Goal: Communication & Community: Answer question/provide support

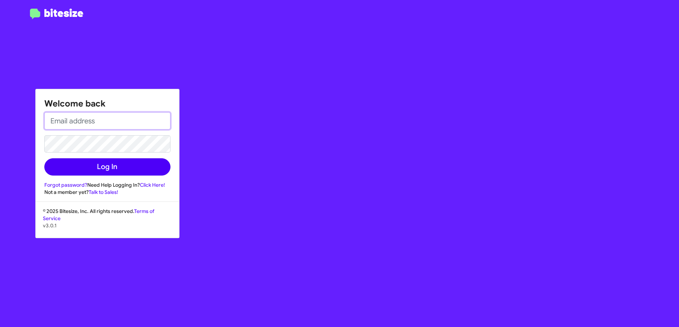
type input "[EMAIL_ADDRESS][DOMAIN_NAME]"
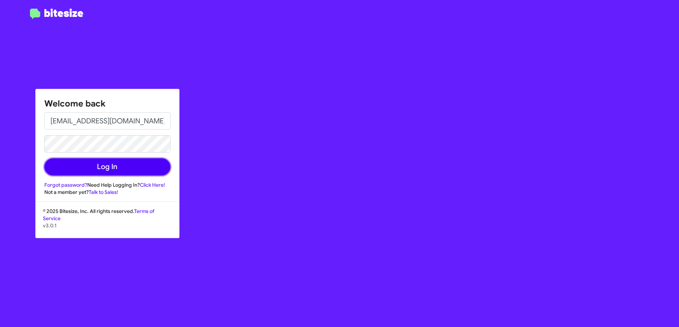
click at [137, 169] on button "Log In" at bounding box center [107, 167] width 126 height 17
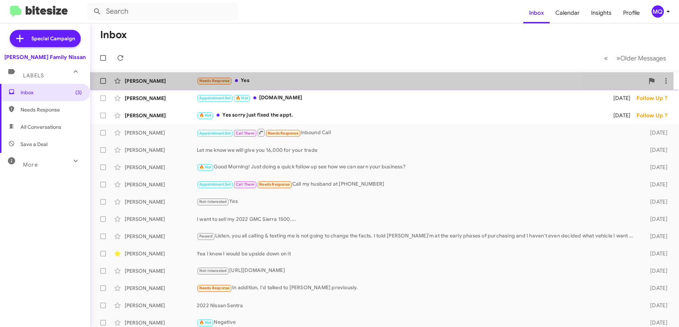
click at [261, 80] on div "Needs Response Yes" at bounding box center [420, 81] width 447 height 8
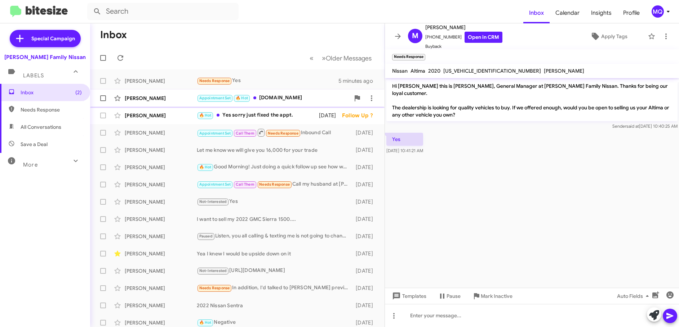
click at [285, 100] on div "Appointment Set 🔥 Hot [DOMAIN_NAME]" at bounding box center [273, 98] width 153 height 8
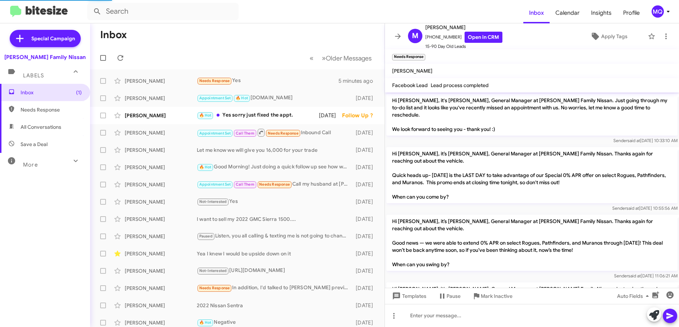
scroll to position [482, 0]
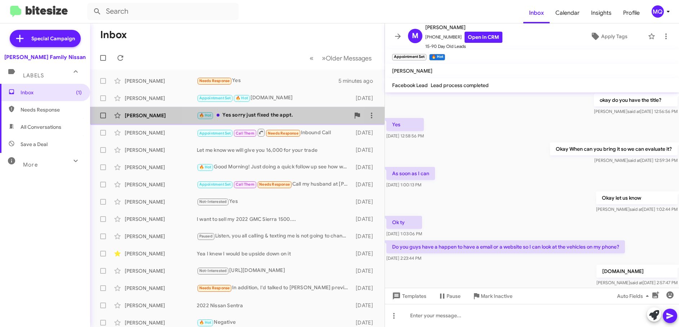
click at [252, 116] on div "🔥 Hot Yes sorry just fixed the appt." at bounding box center [273, 115] width 153 height 8
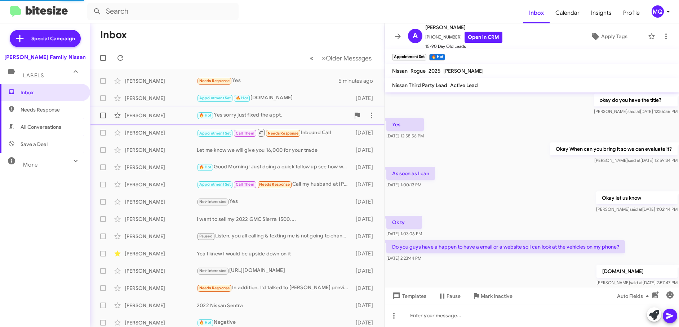
scroll to position [507, 0]
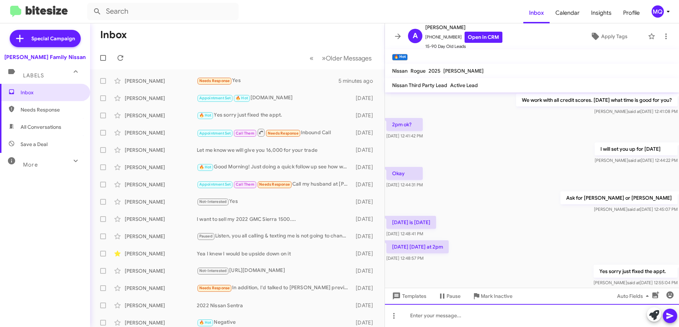
click at [425, 321] on div at bounding box center [532, 315] width 294 height 23
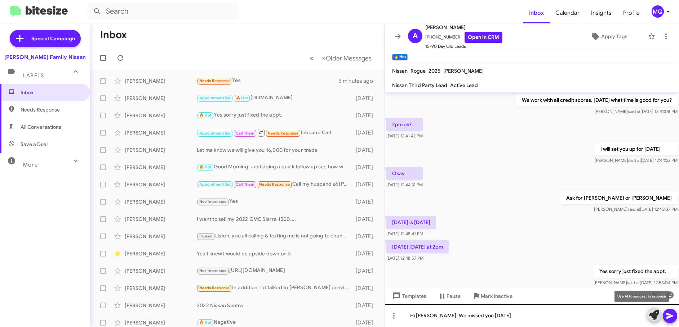
click at [647, 308] on button at bounding box center [654, 315] width 14 height 14
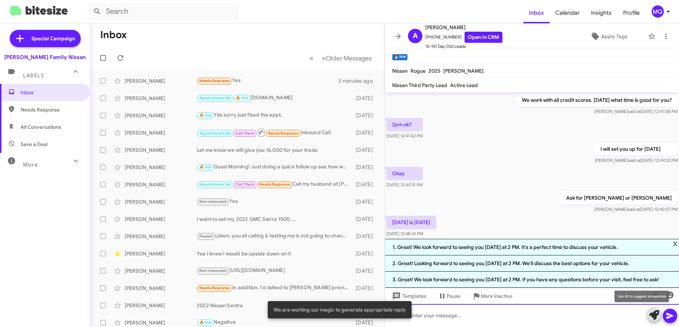
click at [425, 321] on div at bounding box center [532, 315] width 294 height 23
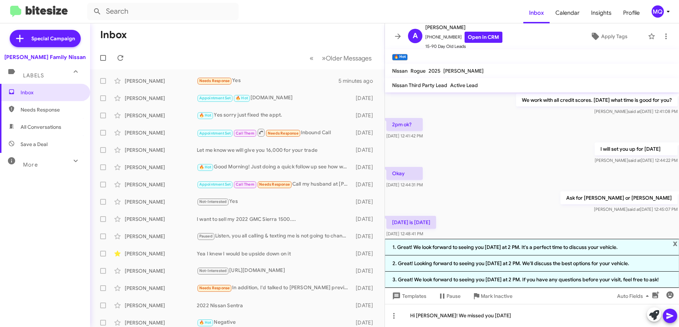
click at [671, 321] on span at bounding box center [669, 316] width 9 height 14
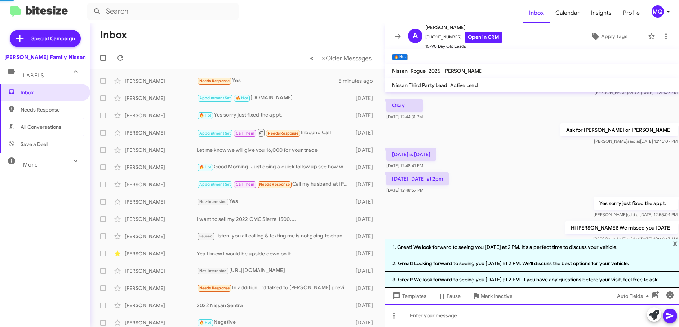
scroll to position [0, 0]
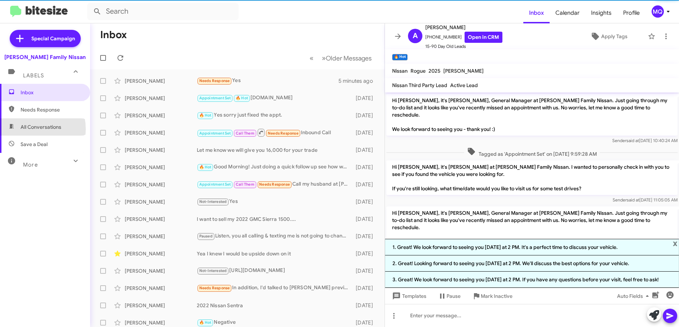
click at [26, 129] on span "All Conversations" at bounding box center [41, 127] width 41 height 7
type input "in:all-conversations"
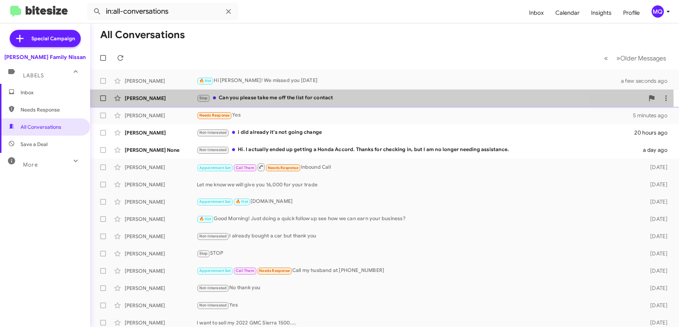
click at [266, 101] on div "Stop Can you please take me off the list for contact" at bounding box center [420, 98] width 447 height 8
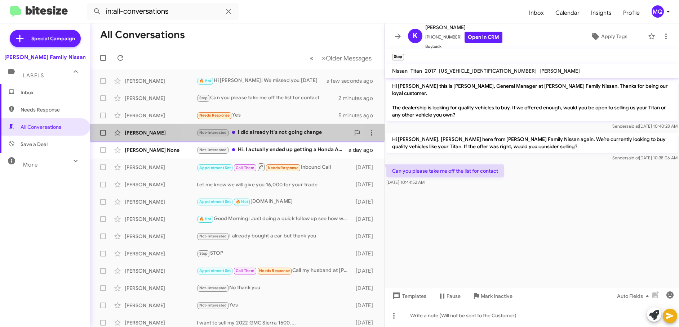
click at [264, 135] on div "Not-Interested i did already it's not going change" at bounding box center [273, 133] width 153 height 8
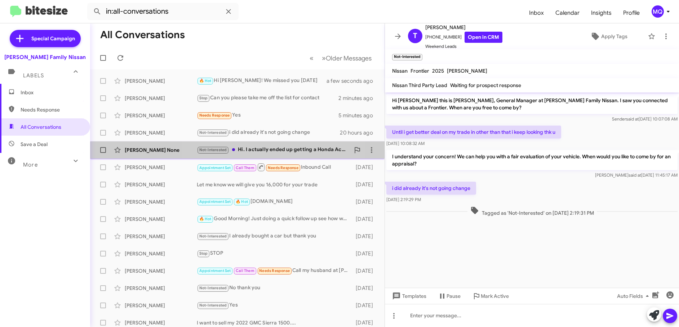
click at [267, 153] on div "Not-Interested Hi. I actually ended up getting a Honda Accord. Thanks for check…" at bounding box center [273, 150] width 153 height 8
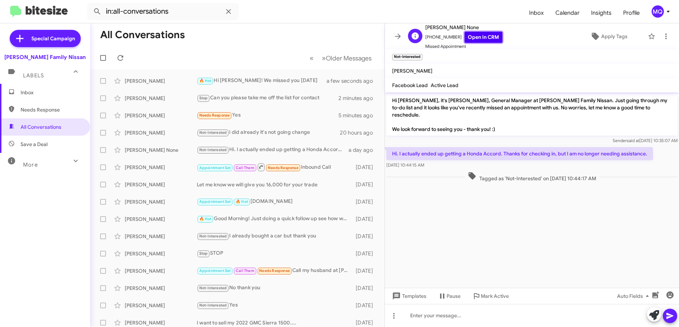
click at [473, 36] on link "Open in CRM" at bounding box center [483, 37] width 38 height 11
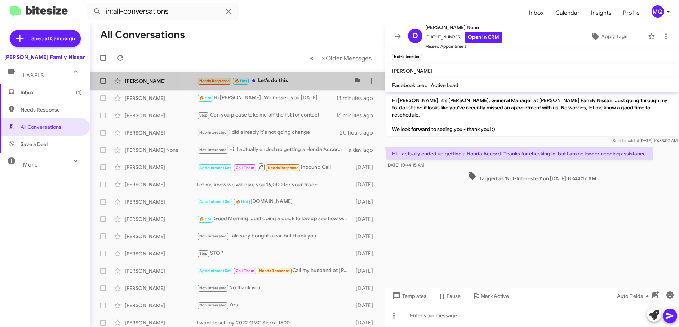
click at [293, 83] on div "Needs Response 🔥 Hot Let's do this" at bounding box center [273, 81] width 153 height 8
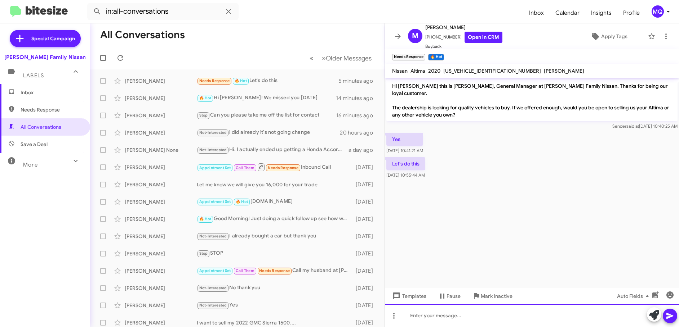
click at [454, 319] on div at bounding box center [532, 315] width 294 height 23
click at [669, 317] on icon at bounding box center [669, 316] width 7 height 6
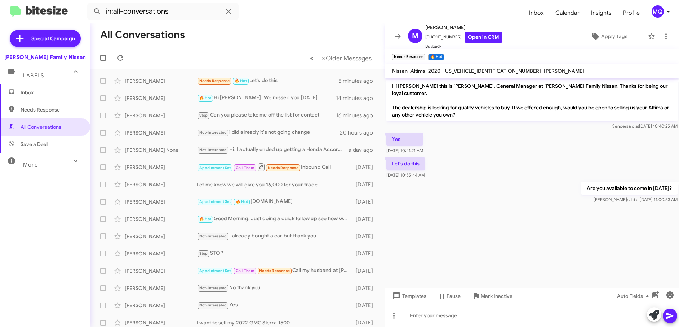
click at [40, 114] on span "Needs Response" at bounding box center [45, 109] width 90 height 17
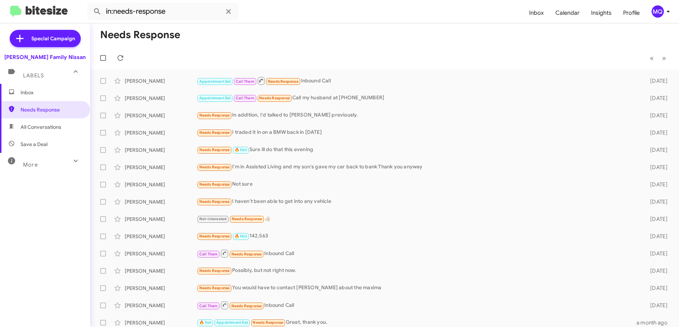
click at [42, 147] on span "Save a Deal" at bounding box center [34, 144] width 27 height 7
type input "in:not-interested"
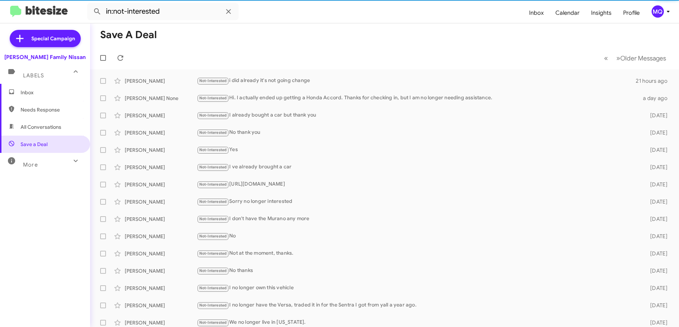
click at [37, 92] on span "Inbox" at bounding box center [51, 92] width 61 height 7
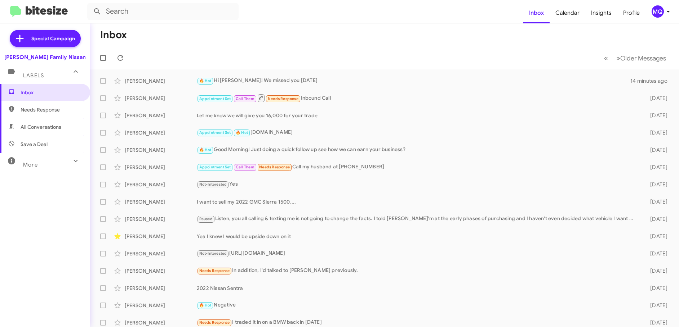
click at [35, 117] on span "Needs Response" at bounding box center [45, 109] width 90 height 17
type input "in:needs-response"
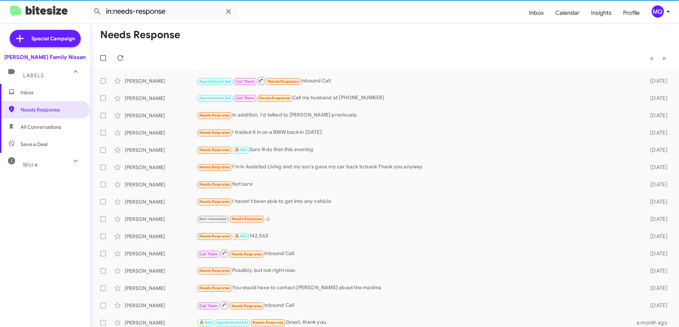
click at [42, 95] on span "Inbox" at bounding box center [51, 92] width 61 height 7
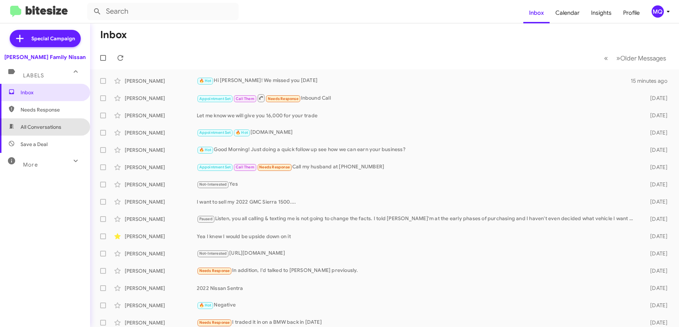
click at [56, 124] on span "All Conversations" at bounding box center [41, 127] width 41 height 7
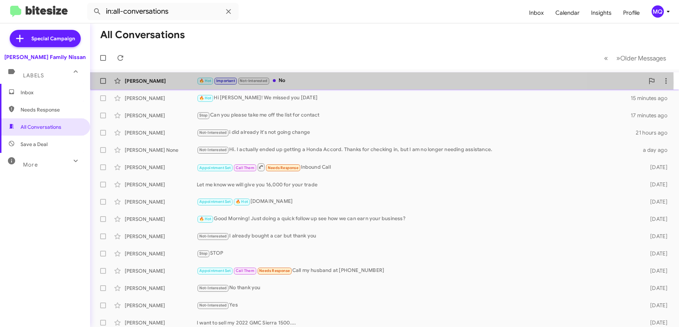
click at [309, 82] on div "🔥 Hot Important Not-Interested No" at bounding box center [420, 81] width 447 height 8
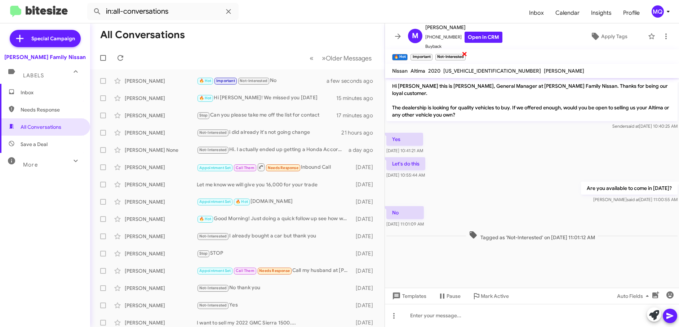
click at [463, 54] on span "×" at bounding box center [465, 53] width 6 height 9
click at [655, 315] on icon at bounding box center [654, 316] width 10 height 10
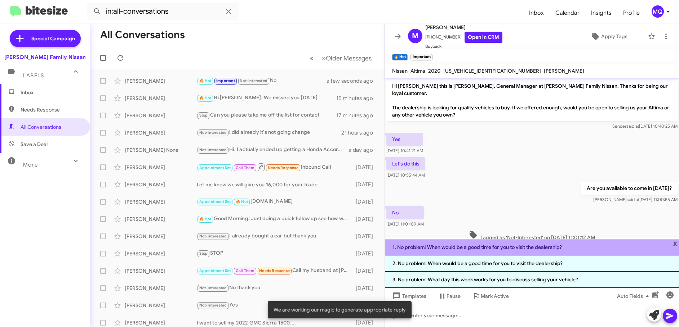
click at [489, 254] on li "1. No problem! When would be a good time for you to visit the dealership?" at bounding box center [532, 247] width 294 height 17
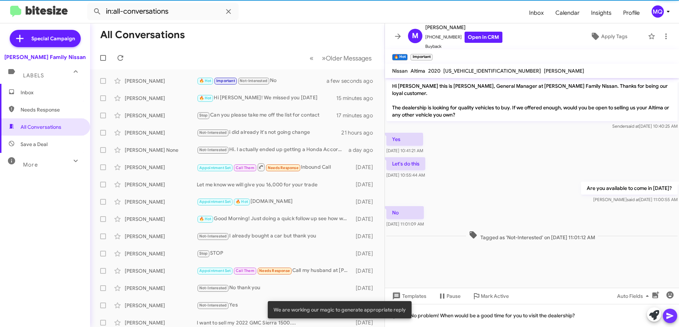
click at [672, 317] on icon at bounding box center [669, 316] width 9 height 9
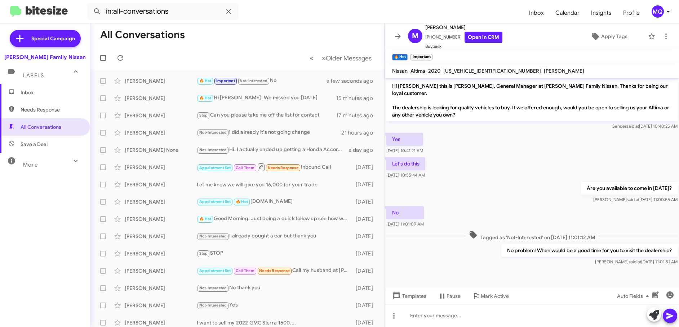
click at [39, 141] on span "Save a Deal" at bounding box center [34, 144] width 27 height 7
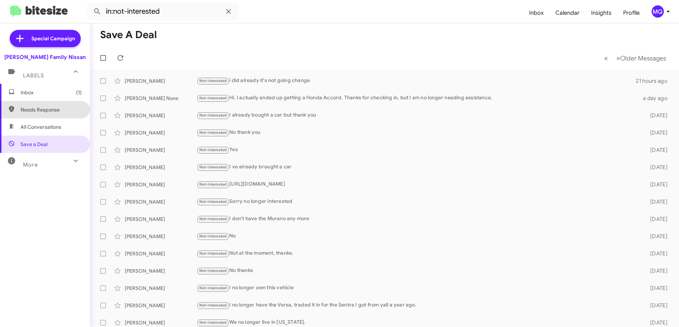
click at [48, 112] on span "Needs Response" at bounding box center [51, 109] width 61 height 7
type input "in:needs-response"
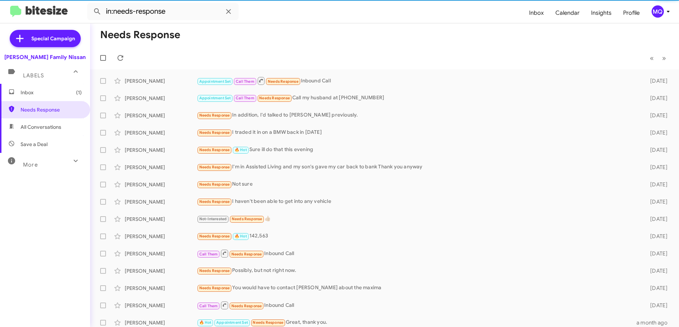
click at [42, 96] on span "Inbox (1)" at bounding box center [45, 92] width 90 height 17
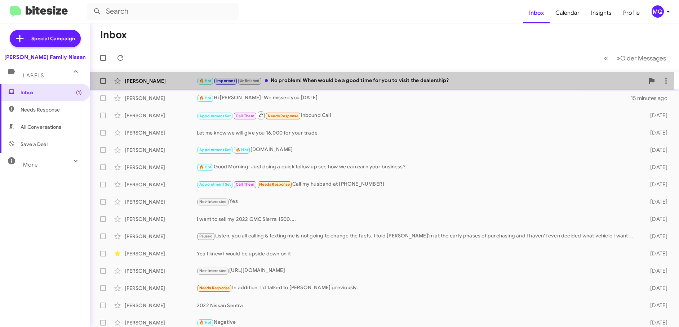
click at [353, 77] on div "🔥 Hot Important Unfinished No problem! When would be a good time for you to vis…" at bounding box center [420, 81] width 447 height 8
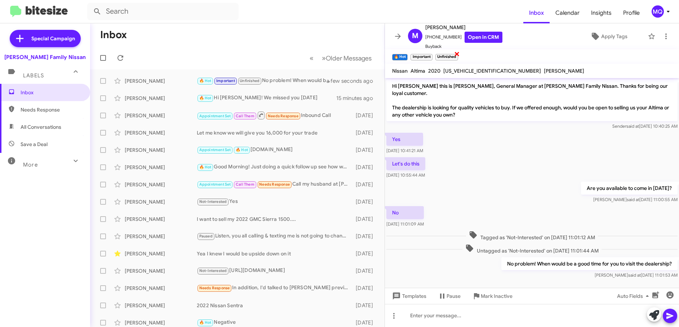
click at [456, 54] on span "×" at bounding box center [457, 53] width 6 height 9
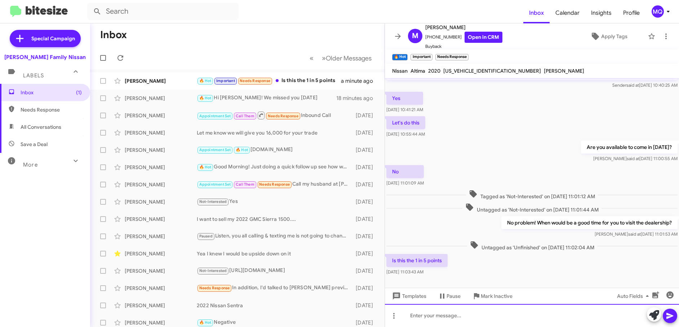
click at [422, 323] on div at bounding box center [532, 315] width 294 height 23
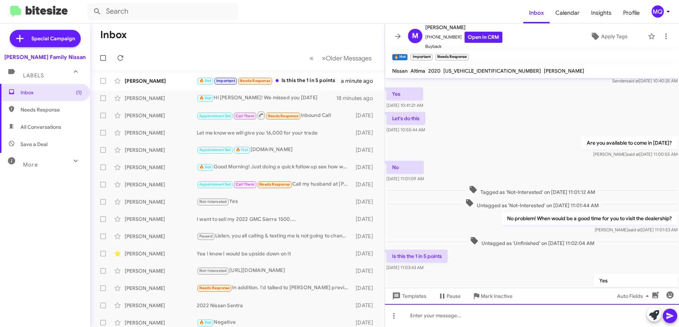
scroll to position [67, 0]
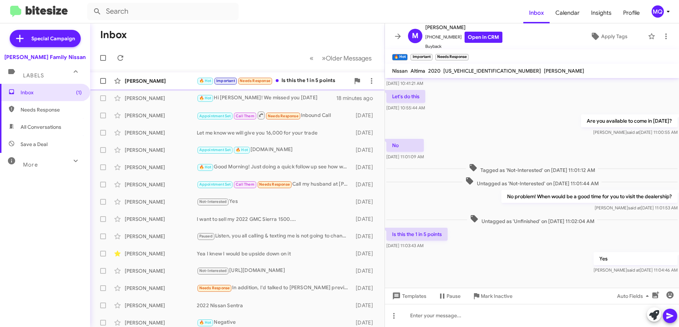
click at [309, 77] on div "🔥 Hot Important Needs Response Is this the 1 in 5 points" at bounding box center [273, 81] width 153 height 8
